Goal: Find contact information: Find contact information

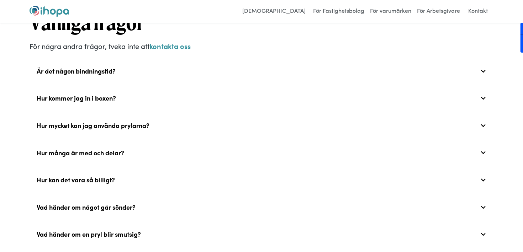
scroll to position [2716, 0]
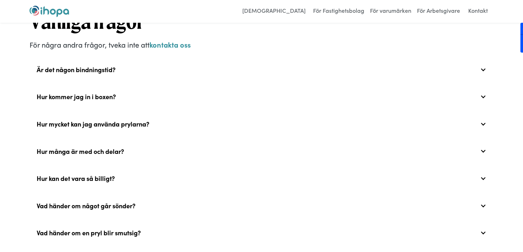
click at [136, 81] on div "Hur kommer jag in i boxen?" at bounding box center [262, 69] width 464 height 23
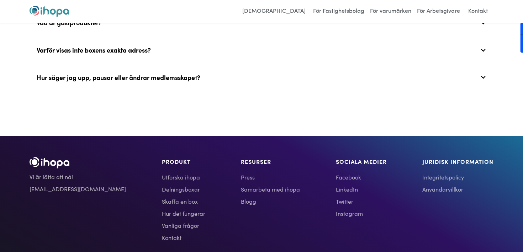
scroll to position [3036, 0]
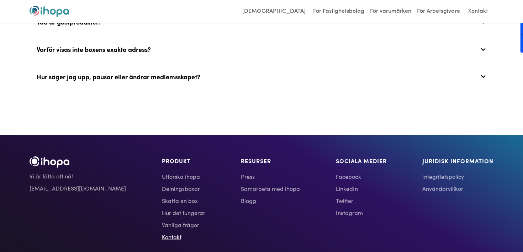
click at [162, 233] on link "Kontakt" at bounding box center [183, 237] width 43 height 9
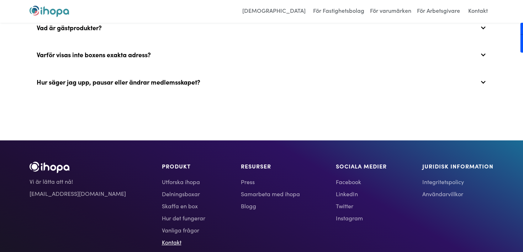
scroll to position [3009, 0]
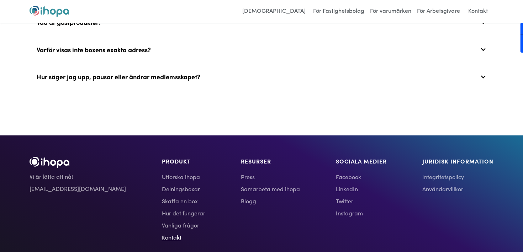
click at [162, 233] on link "Kontakt" at bounding box center [183, 237] width 43 height 9
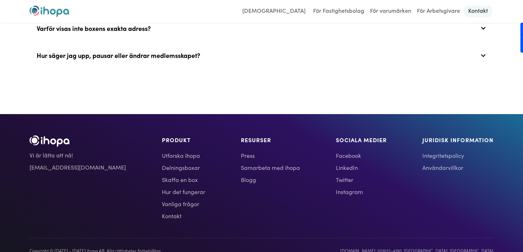
click at [478, 14] on link "Kontakt" at bounding box center [478, 11] width 28 height 11
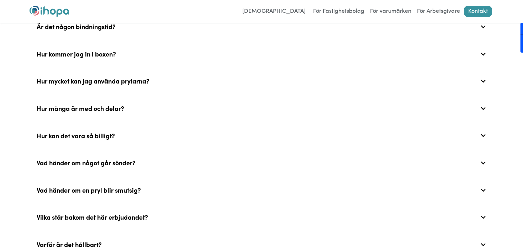
scroll to position [85, 0]
